Goal: Information Seeking & Learning: Compare options

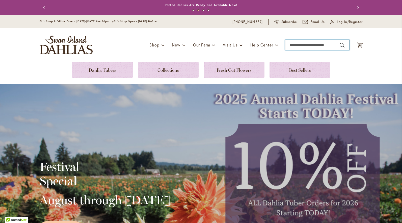
click at [306, 46] on input "Search" at bounding box center [317, 45] width 64 height 10
type input "*******"
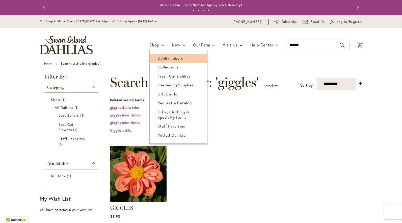
click at [161, 59] on span "Dahlia Tubers" at bounding box center [170, 58] width 25 height 5
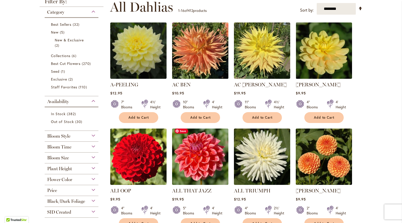
scroll to position [104, 0]
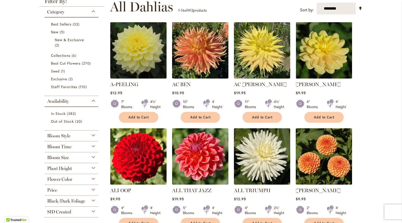
click at [95, 178] on div "Flower Color" at bounding box center [72, 178] width 54 height 8
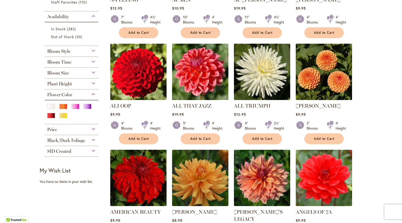
scroll to position [189, 0]
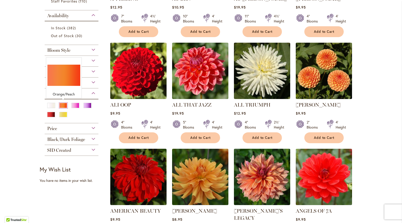
click at [64, 105] on div "Orange/Peach" at bounding box center [63, 105] width 8 height 5
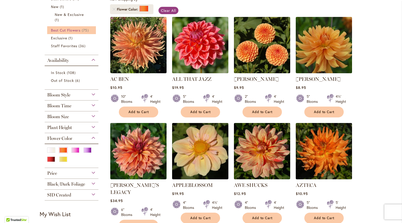
scroll to position [101, 0]
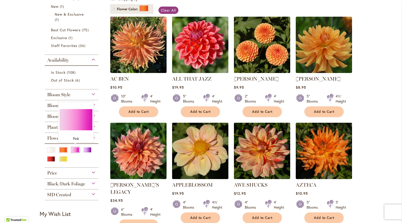
click at [77, 150] on div "Pink" at bounding box center [75, 149] width 8 height 5
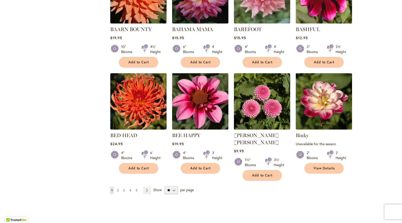
scroll to position [370, 0]
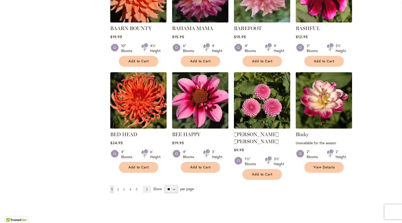
click at [117, 187] on span "2" at bounding box center [118, 189] width 2 height 4
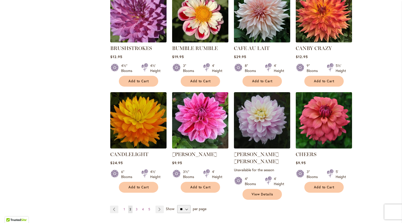
scroll to position [351, 0]
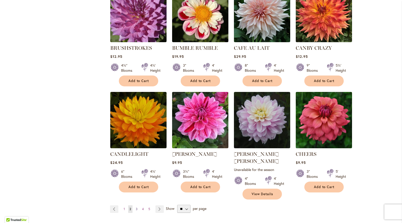
click at [136, 207] on span "3" at bounding box center [137, 209] width 2 height 4
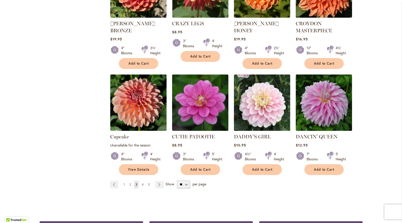
scroll to position [388, 0]
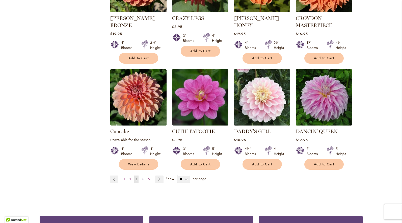
click at [142, 177] on span "4" at bounding box center [143, 179] width 2 height 4
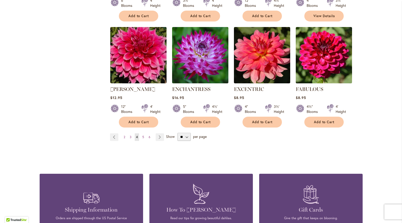
scroll to position [414, 0]
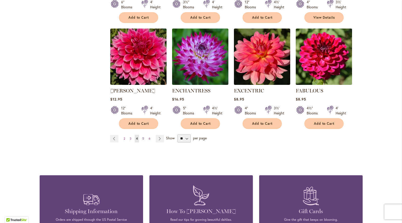
click at [142, 136] on span "5" at bounding box center [143, 138] width 2 height 4
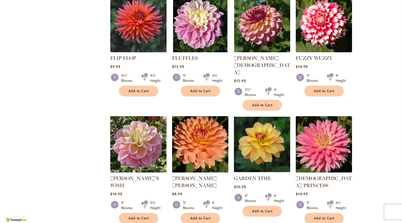
scroll to position [339, 0]
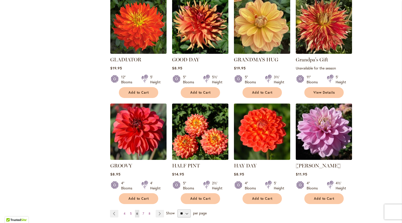
scroll to position [341, 0]
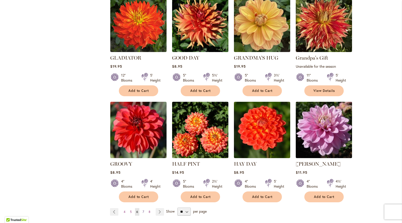
click at [143, 210] on span "7" at bounding box center [144, 212] width 2 height 4
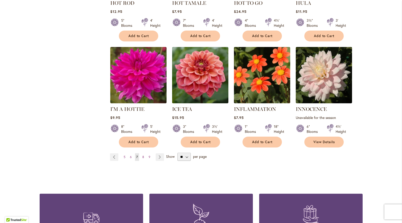
scroll to position [396, 0]
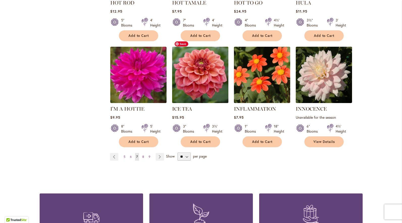
click at [199, 70] on img at bounding box center [200, 74] width 59 height 59
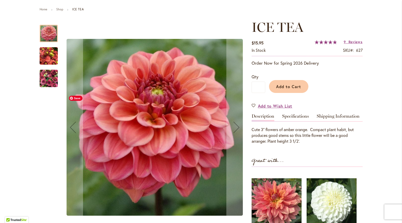
scroll to position [55, 0]
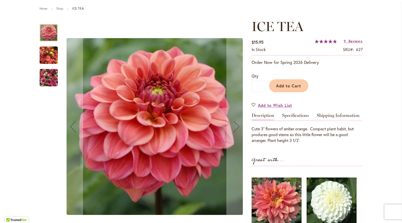
click at [45, 58] on img "ICE TEA" at bounding box center [49, 55] width 18 height 24
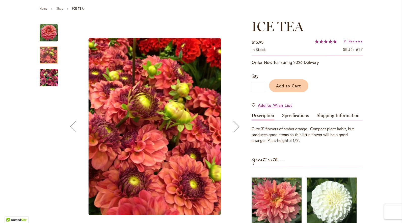
click at [47, 81] on img "ICE TEA" at bounding box center [49, 78] width 18 height 24
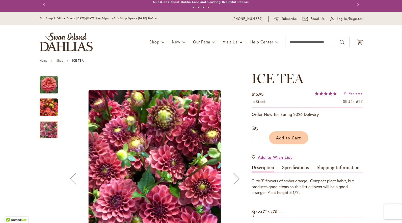
scroll to position [0, 0]
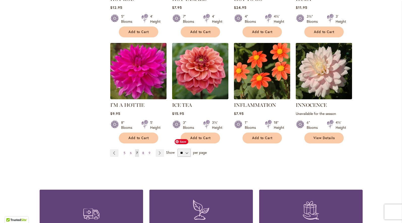
scroll to position [400, 0]
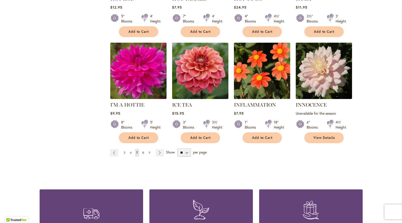
click at [142, 149] on link "Page 8" at bounding box center [143, 153] width 4 height 8
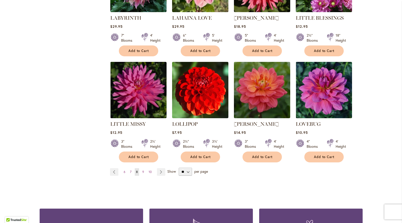
scroll to position [382, 0]
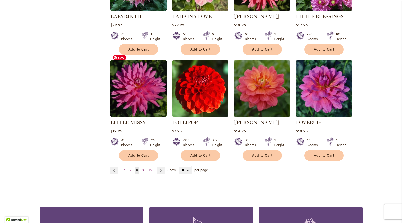
click at [133, 71] on img at bounding box center [138, 88] width 59 height 59
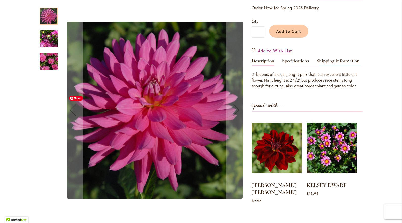
scroll to position [108, 0]
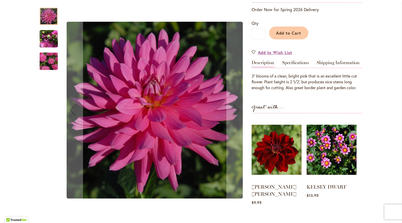
click at [45, 44] on img "LITTLE MISSY" at bounding box center [49, 39] width 18 height 24
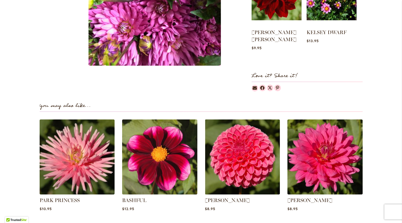
scroll to position [270, 0]
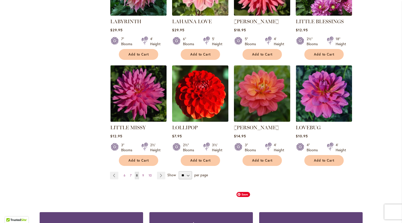
scroll to position [377, 0]
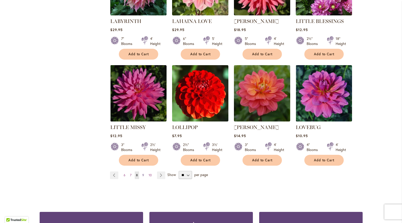
click at [143, 173] on span "9" at bounding box center [143, 175] width 2 height 4
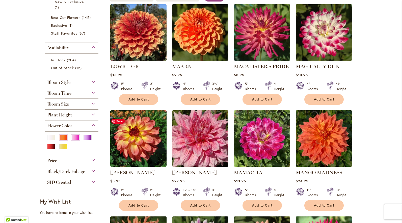
scroll to position [114, 0]
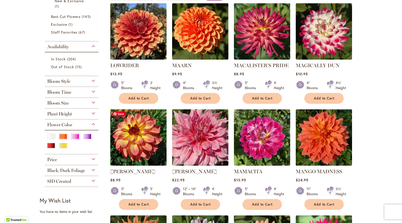
click at [141, 139] on img at bounding box center [138, 137] width 59 height 59
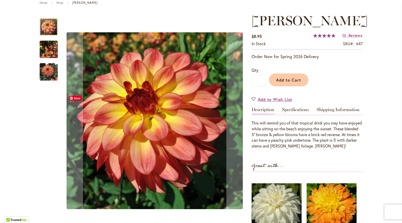
scroll to position [70, 0]
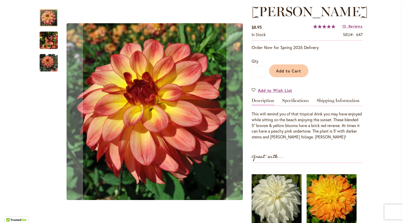
click at [51, 46] on img "MAI TAI" at bounding box center [49, 40] width 18 height 24
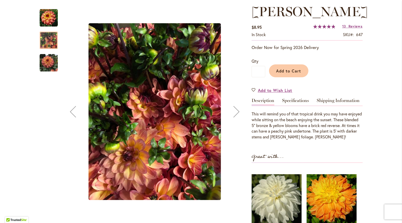
click at [52, 66] on img "MAI TAI" at bounding box center [49, 63] width 18 height 18
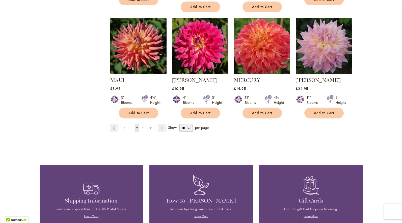
scroll to position [422, 0]
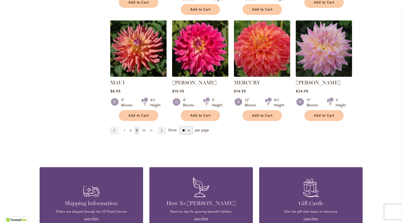
click at [143, 128] on span "10" at bounding box center [143, 130] width 3 height 4
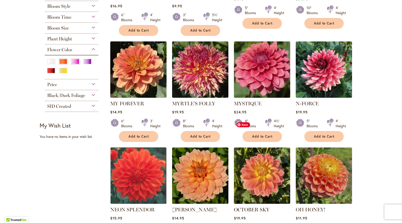
scroll to position [190, 0]
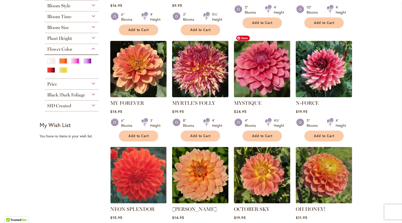
click at [265, 71] on img at bounding box center [261, 68] width 59 height 59
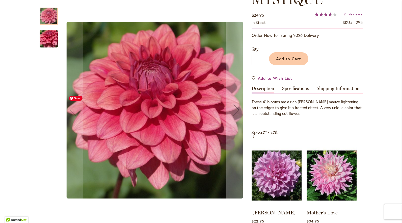
scroll to position [82, 0]
click at [45, 43] on img "MYSTIQUE" at bounding box center [49, 38] width 36 height 27
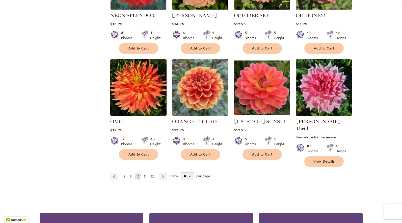
scroll to position [387, 0]
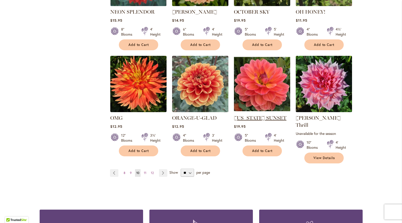
click at [262, 115] on link "[US_STATE] SUNSET" at bounding box center [260, 118] width 52 height 6
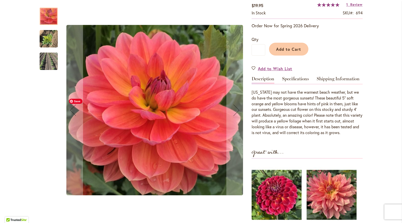
scroll to position [107, 0]
click at [42, 38] on img "OREGON SUNSET" at bounding box center [49, 39] width 18 height 24
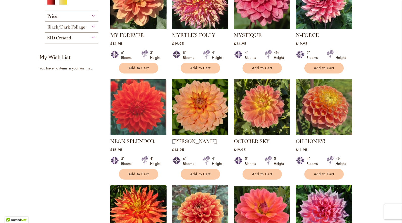
scroll to position [438, 0]
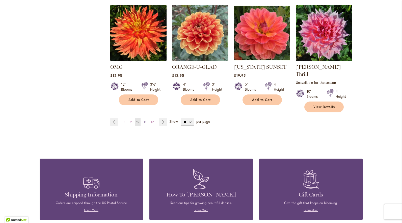
click at [144, 120] on span "11" at bounding box center [145, 122] width 3 height 4
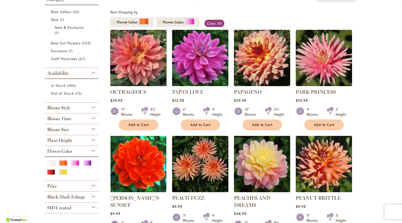
scroll to position [95, 0]
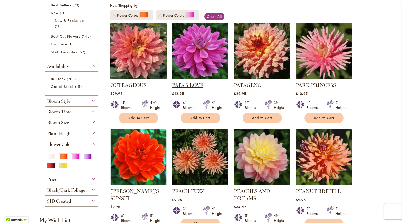
click at [195, 85] on link "PAPA'S LOVE" at bounding box center [187, 85] width 31 height 6
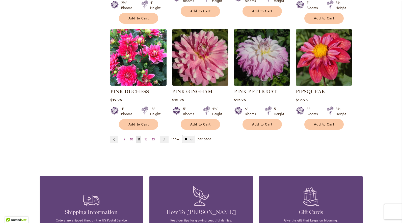
scroll to position [421, 0]
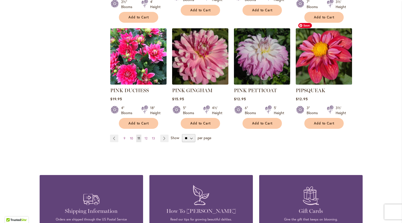
click at [339, 62] on img at bounding box center [323, 56] width 59 height 59
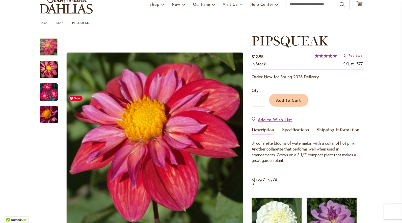
scroll to position [41, 0]
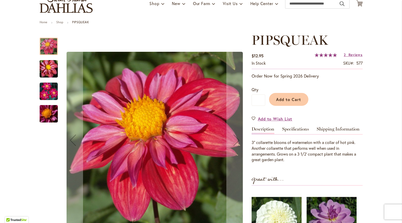
click at [48, 70] on img "PIPSQUEAK" at bounding box center [49, 69] width 36 height 24
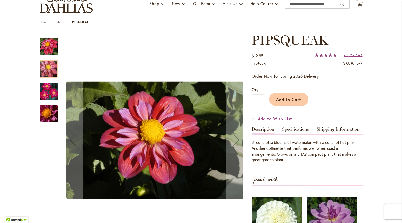
click at [45, 87] on img "PIPSQUEAK" at bounding box center [49, 91] width 18 height 18
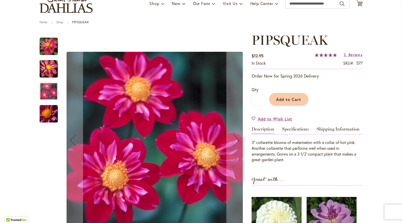
click at [46, 114] on img "PIPSQUEAK" at bounding box center [49, 114] width 36 height 24
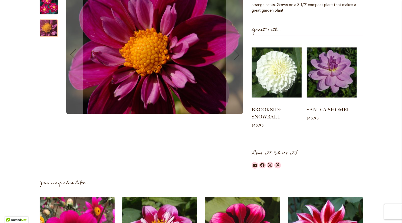
scroll to position [198, 0]
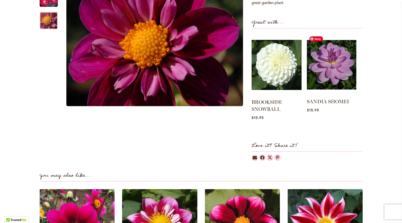
click at [335, 84] on img at bounding box center [331, 65] width 49 height 62
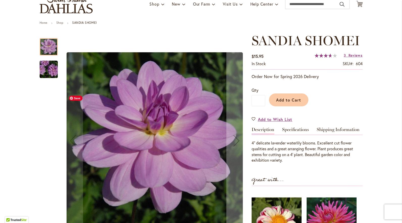
scroll to position [47, 0]
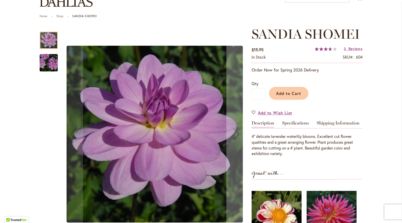
click at [52, 67] on img "SANDIA SHOMEI" at bounding box center [49, 63] width 36 height 24
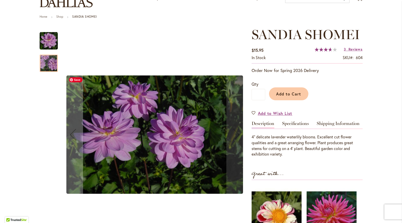
scroll to position [33, 0]
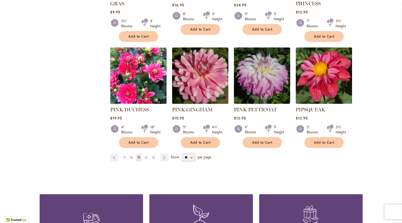
scroll to position [403, 0]
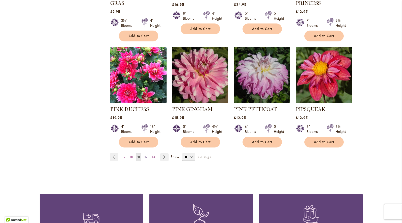
click at [146, 155] on span "12" at bounding box center [146, 157] width 3 height 4
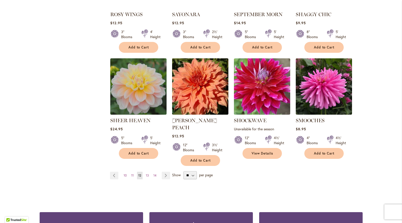
scroll to position [380, 0]
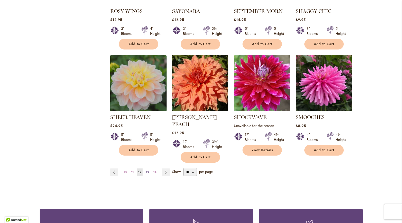
click at [147, 170] on span "13" at bounding box center [147, 172] width 3 height 4
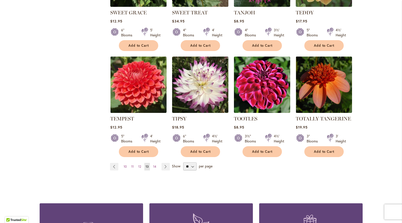
scroll to position [400, 0]
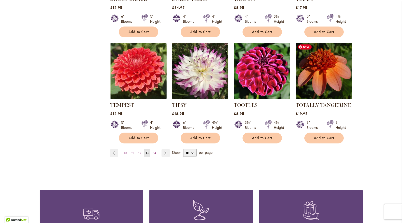
click at [328, 89] on img at bounding box center [323, 70] width 59 height 59
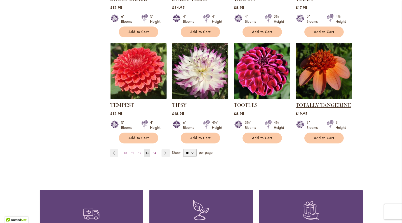
click at [326, 105] on link "TOTALLY TANGERINE" at bounding box center [323, 105] width 55 height 6
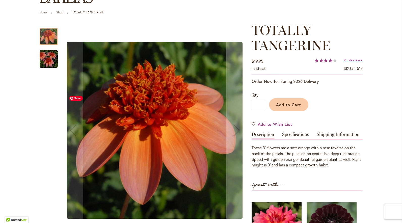
scroll to position [54, 0]
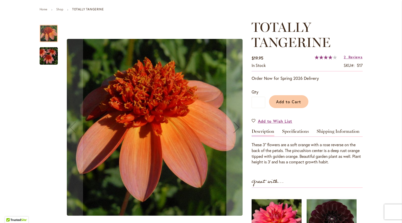
click at [52, 56] on img "TOTALLY TANGERINE" at bounding box center [49, 56] width 36 height 24
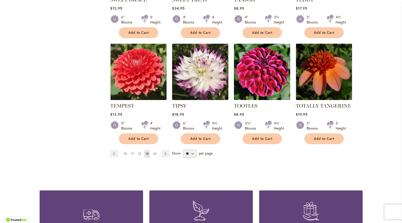
scroll to position [399, 0]
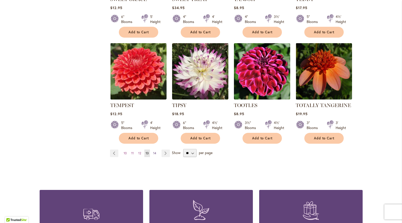
click at [155, 151] on span "14" at bounding box center [154, 153] width 3 height 4
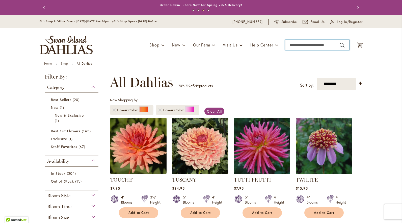
click at [316, 44] on input "Search" at bounding box center [317, 45] width 64 height 10
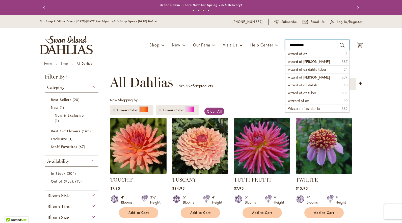
type input "**********"
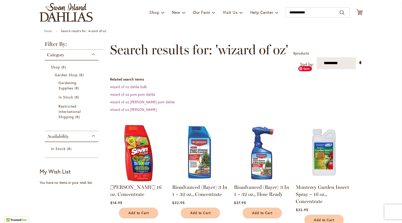
scroll to position [25, 0]
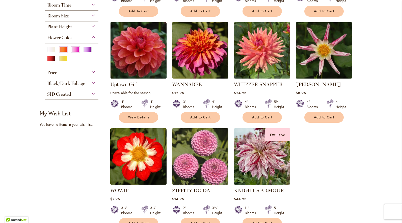
scroll to position [167, 0]
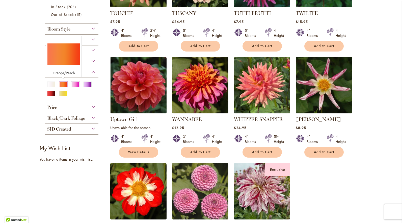
click at [64, 82] on div "Orange/Peach" at bounding box center [63, 83] width 8 height 5
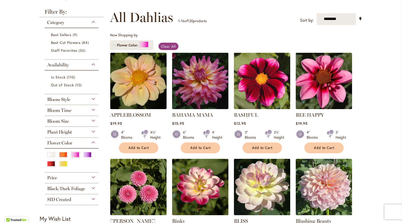
scroll to position [69, 0]
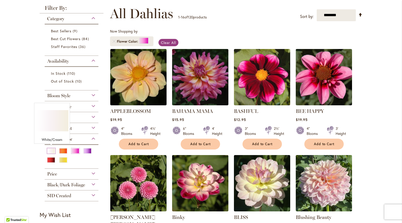
click at [53, 149] on div "White/Cream" at bounding box center [51, 150] width 8 height 5
click at [77, 152] on div "Pink" at bounding box center [75, 150] width 8 height 5
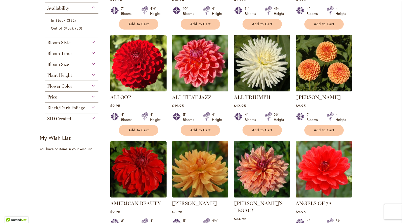
scroll to position [199, 0]
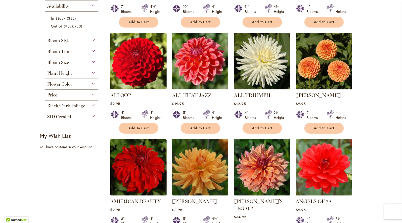
click at [89, 87] on div "Flower Color" at bounding box center [72, 84] width 54 height 11
click at [95, 80] on div "Flower Color" at bounding box center [72, 83] width 54 height 8
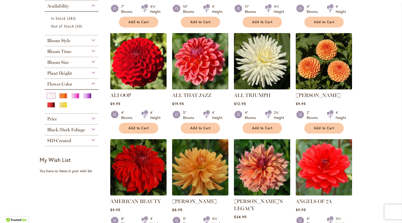
click at [50, 95] on div "White/Cream" at bounding box center [51, 95] width 8 height 5
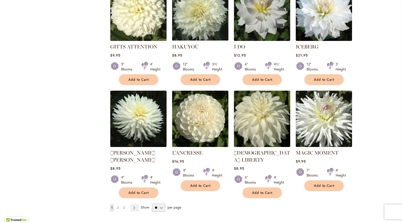
scroll to position [353, 0]
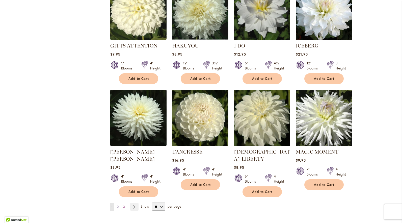
click at [118, 205] on span "2" at bounding box center [118, 207] width 2 height 4
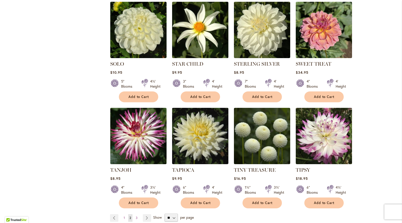
scroll to position [334, 0]
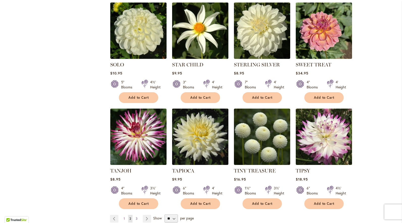
click at [138, 215] on link "Page 3" at bounding box center [136, 219] width 4 height 8
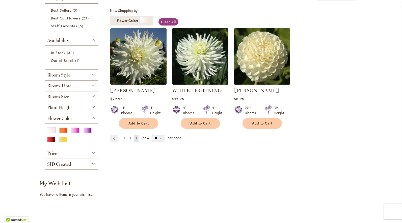
scroll to position [90, 0]
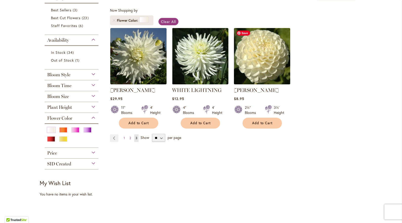
click at [268, 68] on img at bounding box center [261, 55] width 59 height 59
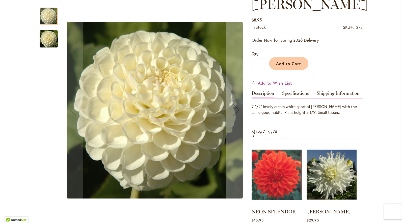
scroll to position [77, 0]
click at [48, 42] on img "WHITE NETTIE" at bounding box center [49, 39] width 18 height 18
